Goal: Navigation & Orientation: Understand site structure

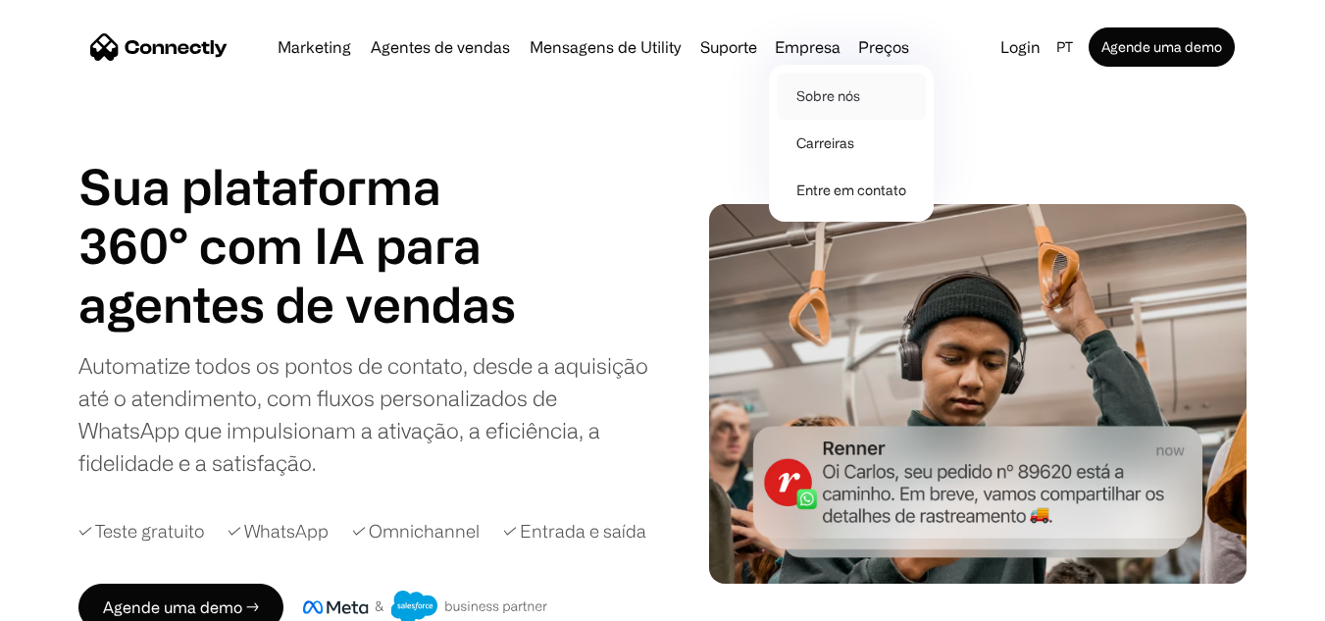
click at [809, 97] on link "Sobre nós" at bounding box center [851, 96] width 149 height 47
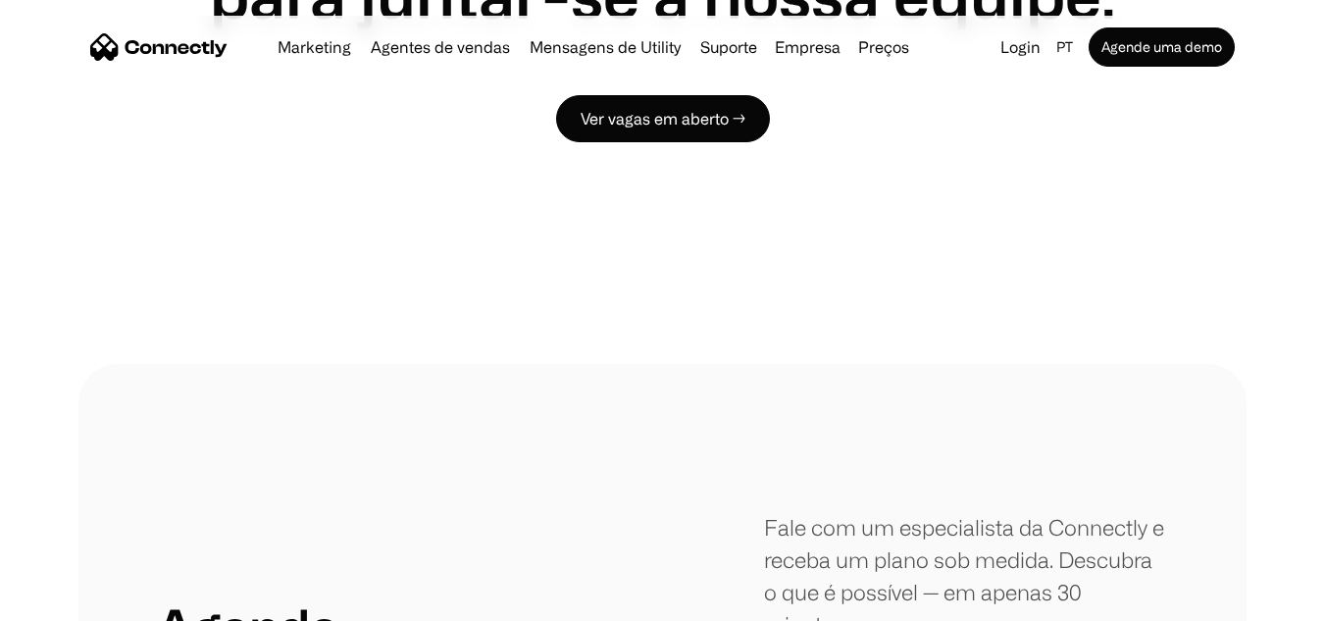
scroll to position [1668, 0]
